Goal: Find specific fact: Find specific fact

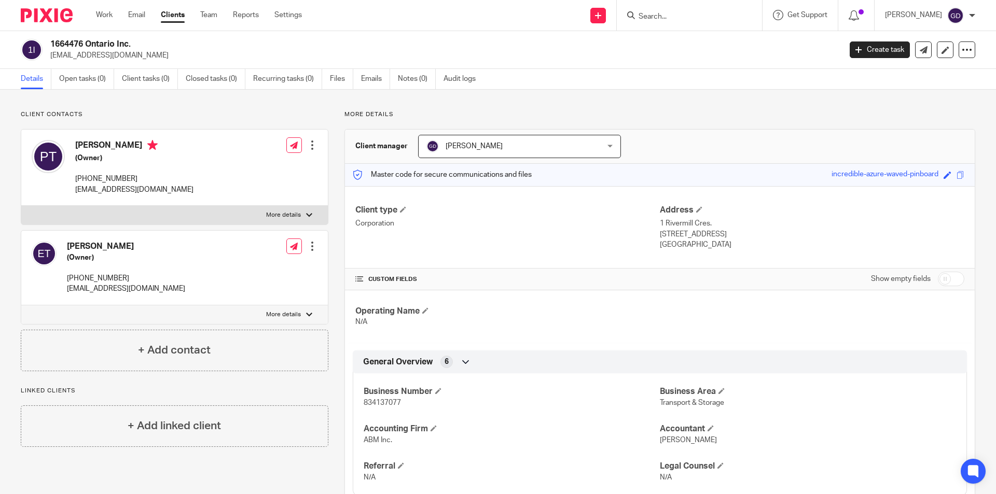
scroll to position [263, 0]
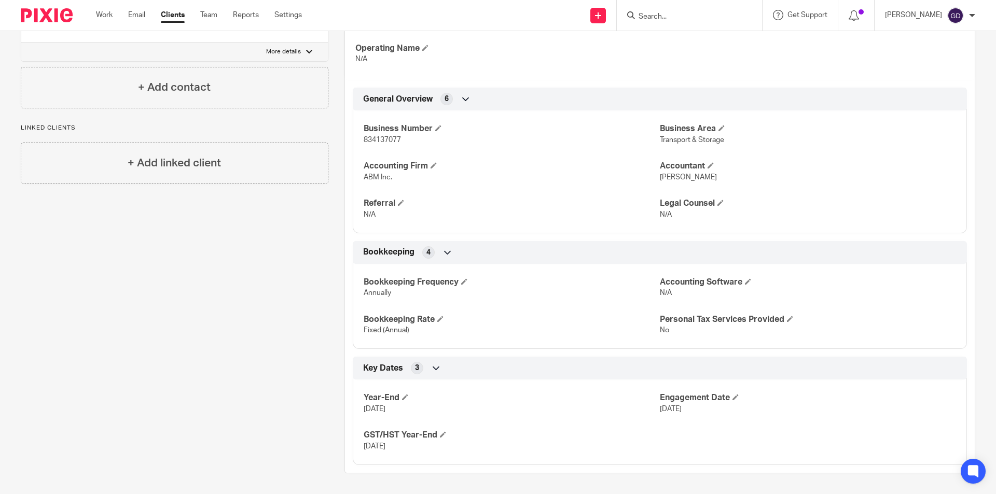
click at [660, 13] on input "Search" at bounding box center [683, 16] width 93 height 9
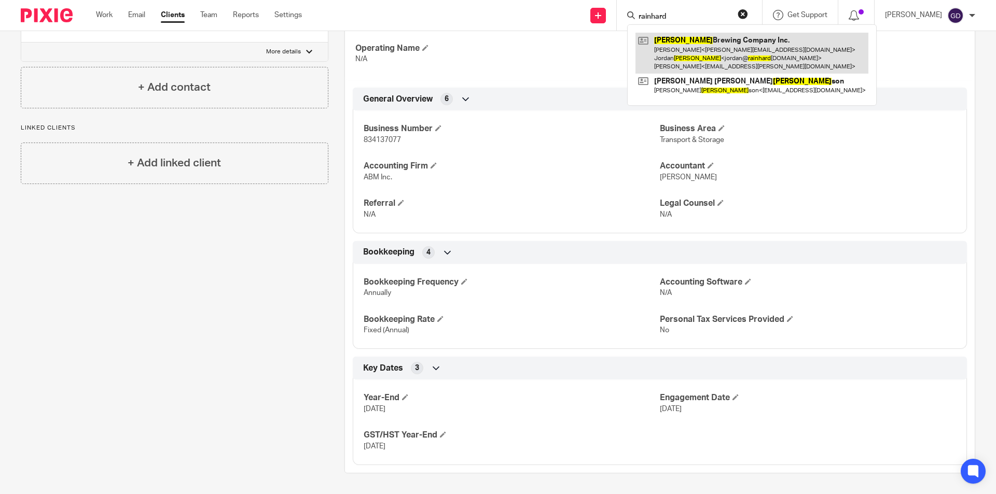
type input "rainhard"
click at [690, 55] on link at bounding box center [751, 53] width 233 height 41
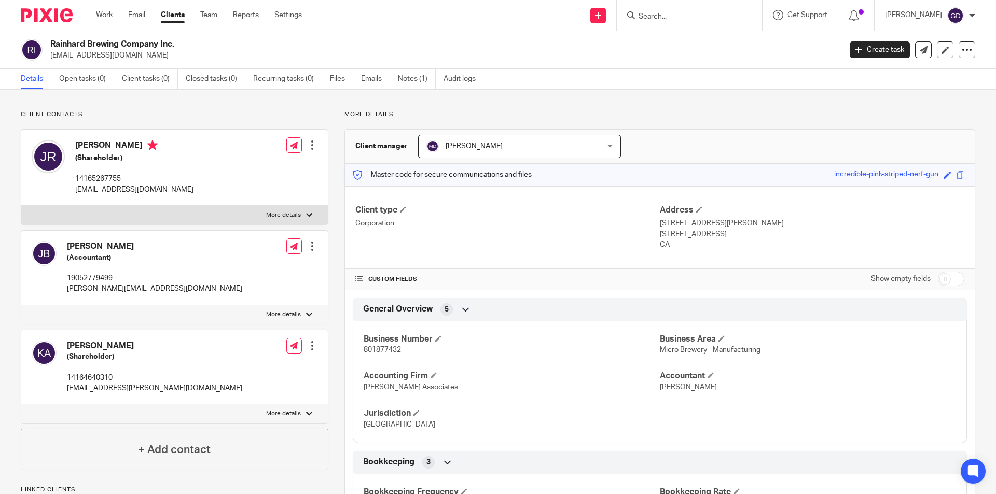
click at [389, 350] on span "801877432" at bounding box center [382, 349] width 37 height 7
copy span "801877432"
